Goal: Check status: Check status

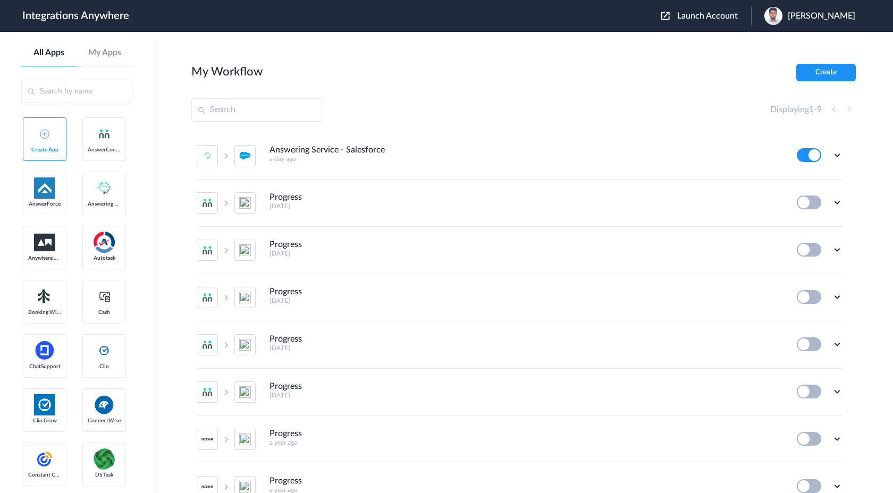
click at [738, 20] on span "Launch Account" at bounding box center [707, 16] width 61 height 9
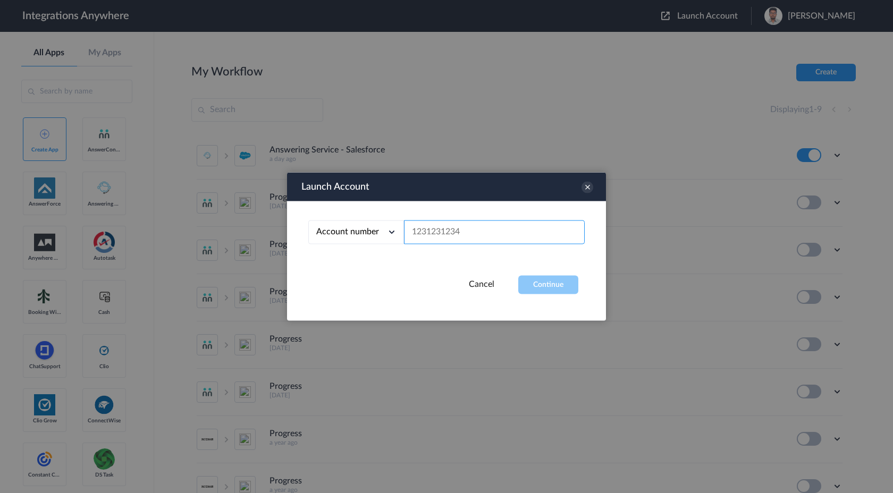
click at [471, 232] on input "text" at bounding box center [494, 233] width 181 height 24
paste input "2065775210"
type input "2065775210"
click at [556, 284] on button "Continue" at bounding box center [548, 285] width 60 height 19
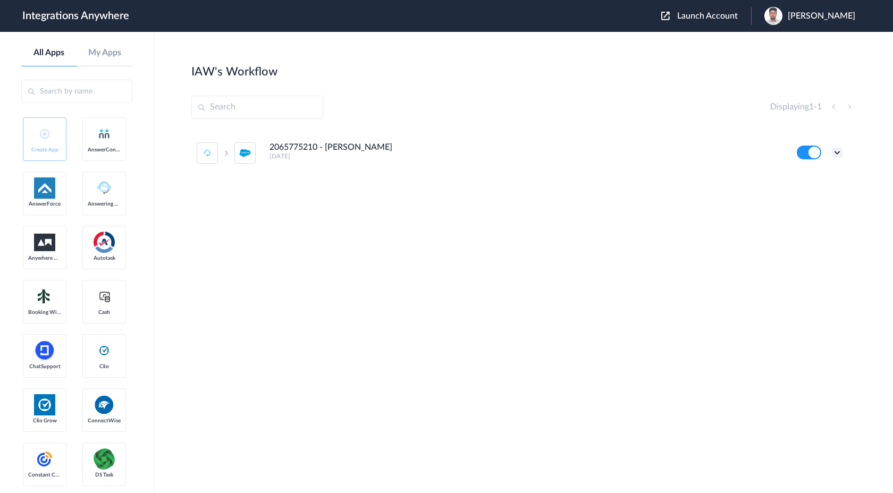
click at [839, 155] on icon at bounding box center [837, 152] width 11 height 11
click at [805, 200] on link "Task history" at bounding box center [806, 196] width 51 height 7
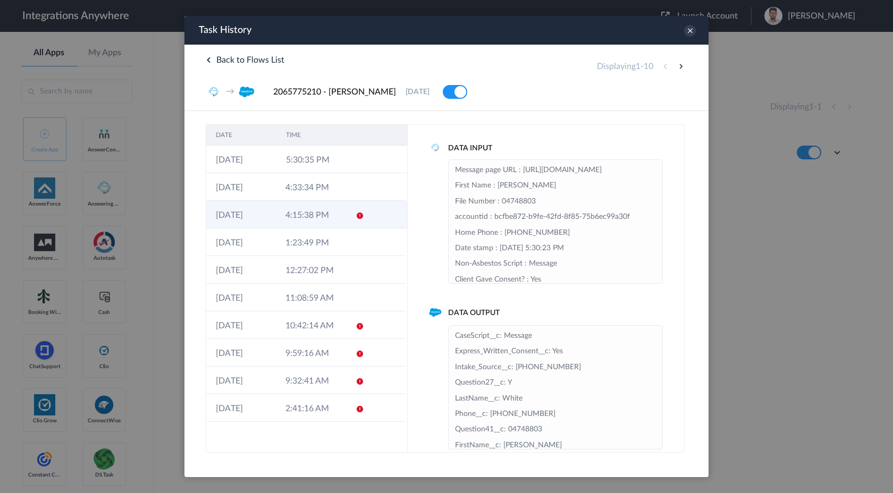
click at [338, 218] on td "4:15:38 PM" at bounding box center [311, 215] width 70 height 28
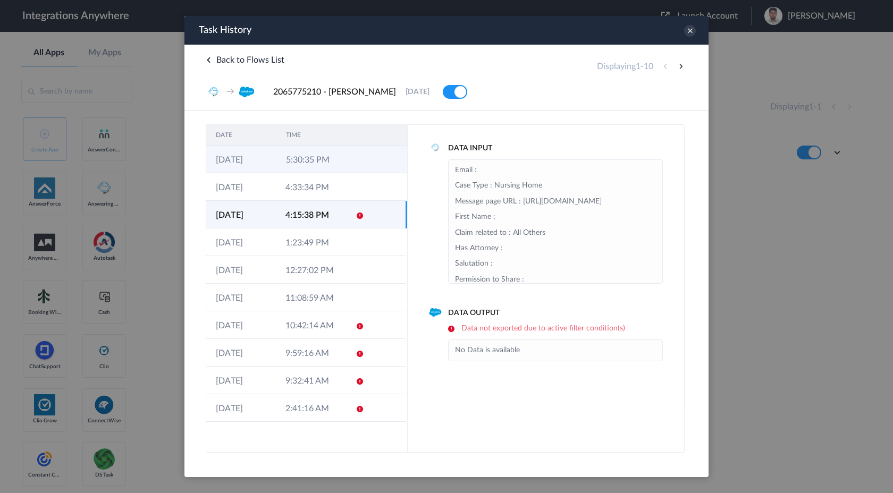
click at [334, 161] on td "5:30:35 PM" at bounding box center [311, 160] width 70 height 28
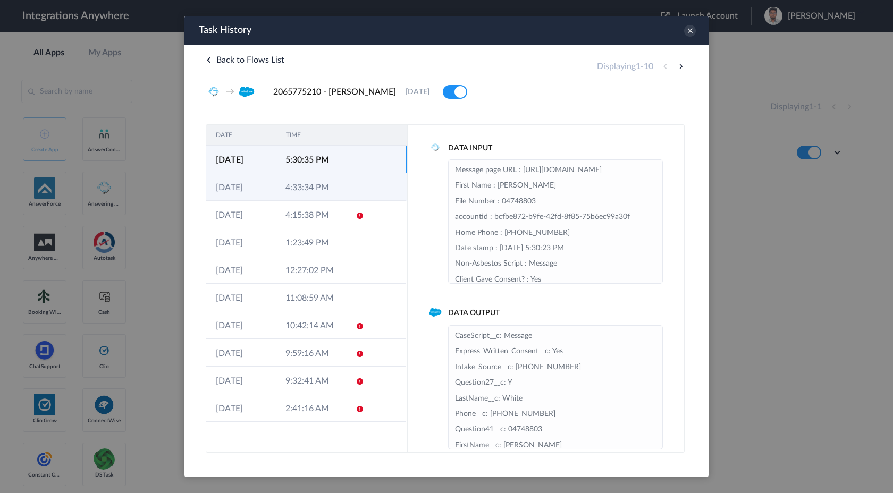
click at [335, 189] on td "4:33:34 PM" at bounding box center [311, 187] width 70 height 28
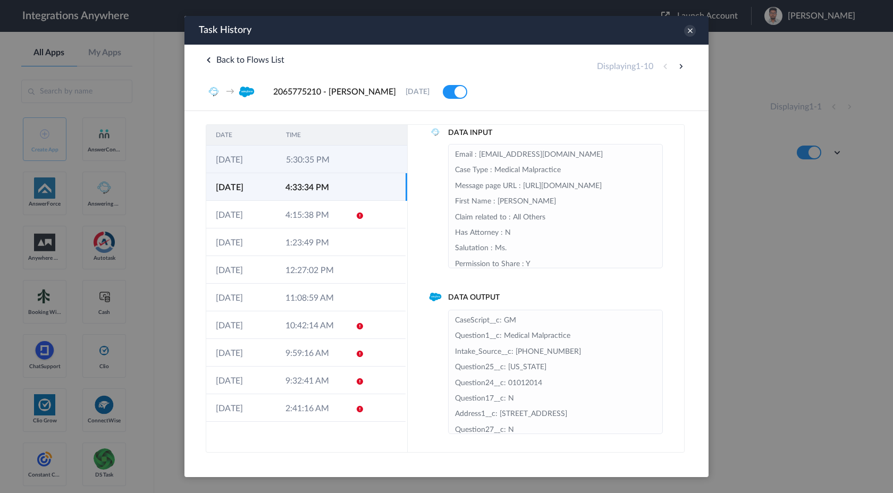
click at [336, 148] on td "5:30:35 PM" at bounding box center [311, 160] width 70 height 28
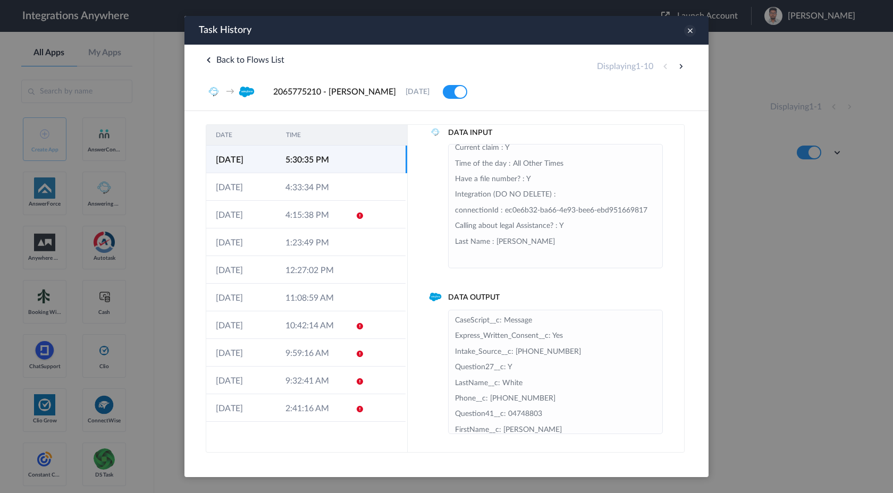
click at [689, 32] on icon at bounding box center [690, 31] width 12 height 12
